Goal: Task Accomplishment & Management: Complete application form

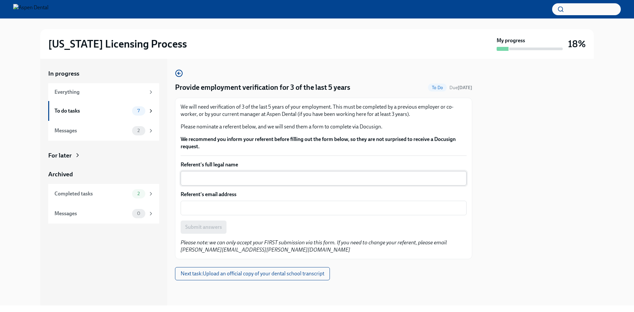
click at [212, 173] on div "x ​" at bounding box center [324, 178] width 286 height 15
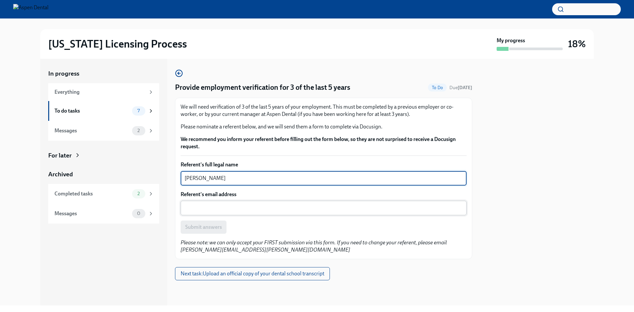
type textarea "[PERSON_NAME]"
click at [212, 213] on div "x ​" at bounding box center [324, 208] width 286 height 15
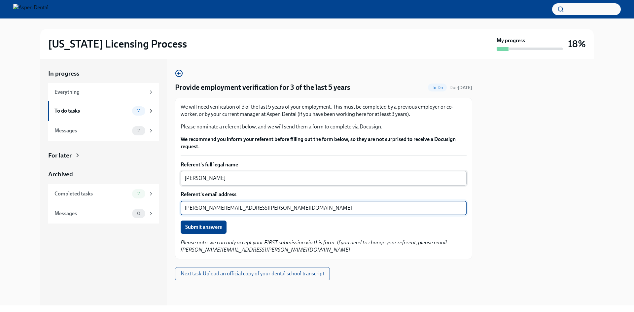
type textarea "[PERSON_NAME][EMAIL_ADDRESS][PERSON_NAME][DOMAIN_NAME]"
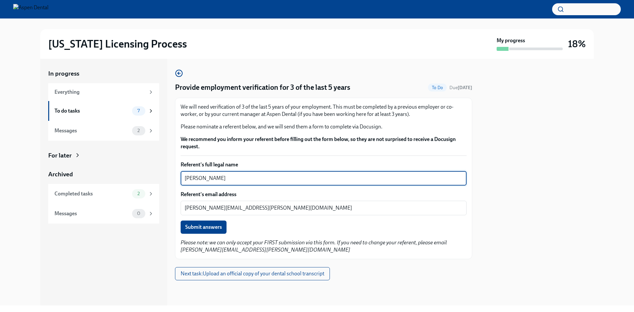
drag, startPoint x: 233, startPoint y: 179, endPoint x: 183, endPoint y: 179, distance: 49.9
click at [183, 179] on div "[PERSON_NAME] x ​" at bounding box center [324, 178] width 286 height 15
type textarea "[PERSON_NAME]"
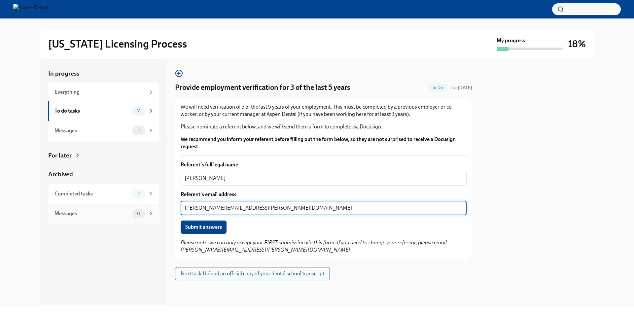
drag, startPoint x: 227, startPoint y: 208, endPoint x: 158, endPoint y: 208, distance: 69.7
click at [172, 214] on div "In progress Everything To do tasks 7 Messages 2 For later Archived Completed ta…" at bounding box center [317, 182] width 554 height 247
click at [200, 209] on textarea "[EMAIL_ADDRESS][DOMAIN_NAME]" at bounding box center [324, 208] width 278 height 8
click at [192, 207] on textarea "[EMAIL_ADDRESS][DOMAIN_NAME]" at bounding box center [324, 208] width 278 height 8
type textarea "[EMAIL_ADDRESS][DOMAIN_NAME]"
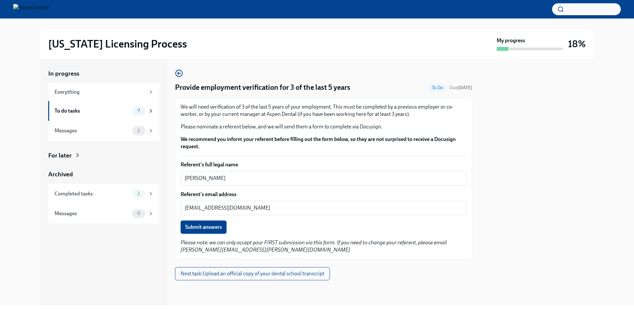
click at [200, 225] on span "Submit answers" at bounding box center [203, 227] width 37 height 7
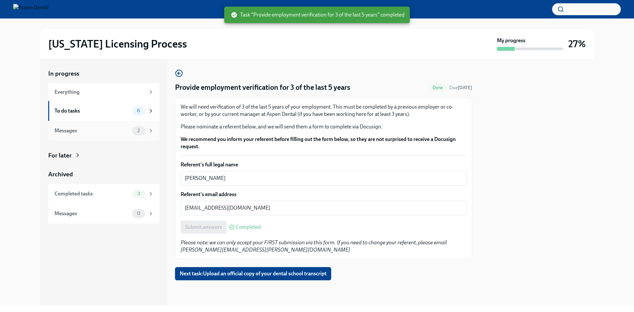
click at [113, 131] on div "Messages" at bounding box center [92, 130] width 75 height 7
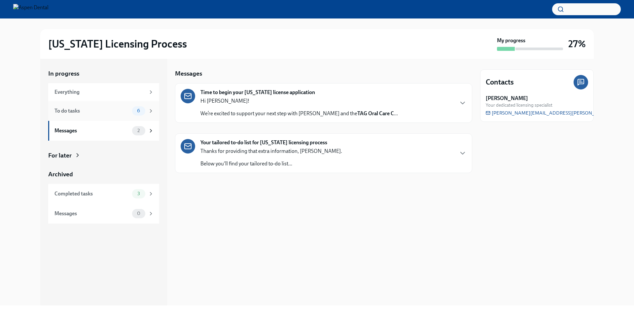
click at [105, 115] on div "To do tasks 6" at bounding box center [104, 110] width 99 height 9
